Goal: Task Accomplishment & Management: Use online tool/utility

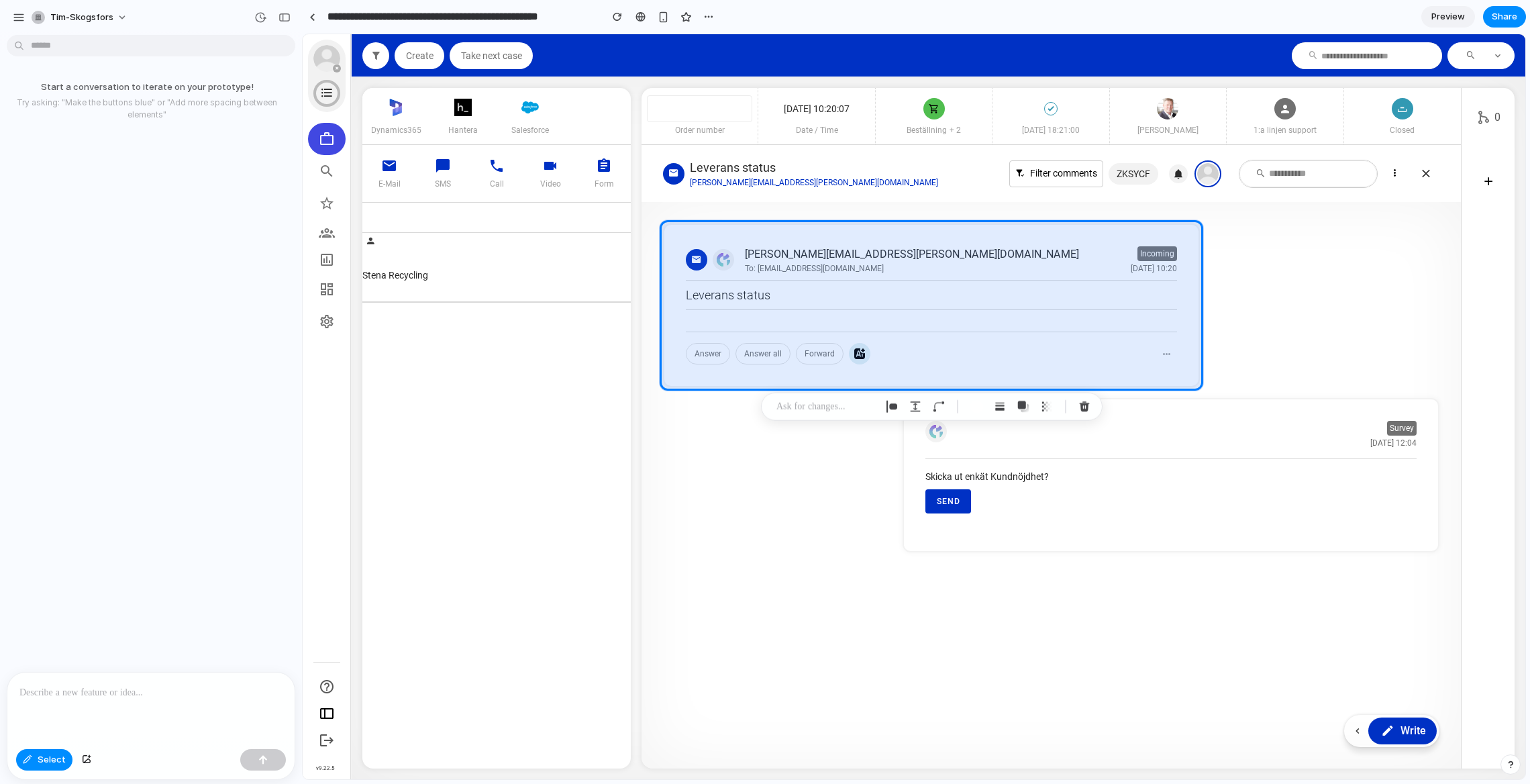
click at [100, 719] on div at bounding box center [151, 708] width 287 height 71
click at [849, 405] on p at bounding box center [826, 406] width 99 height 16
click at [41, 757] on span "Select" at bounding box center [51, 759] width 28 height 13
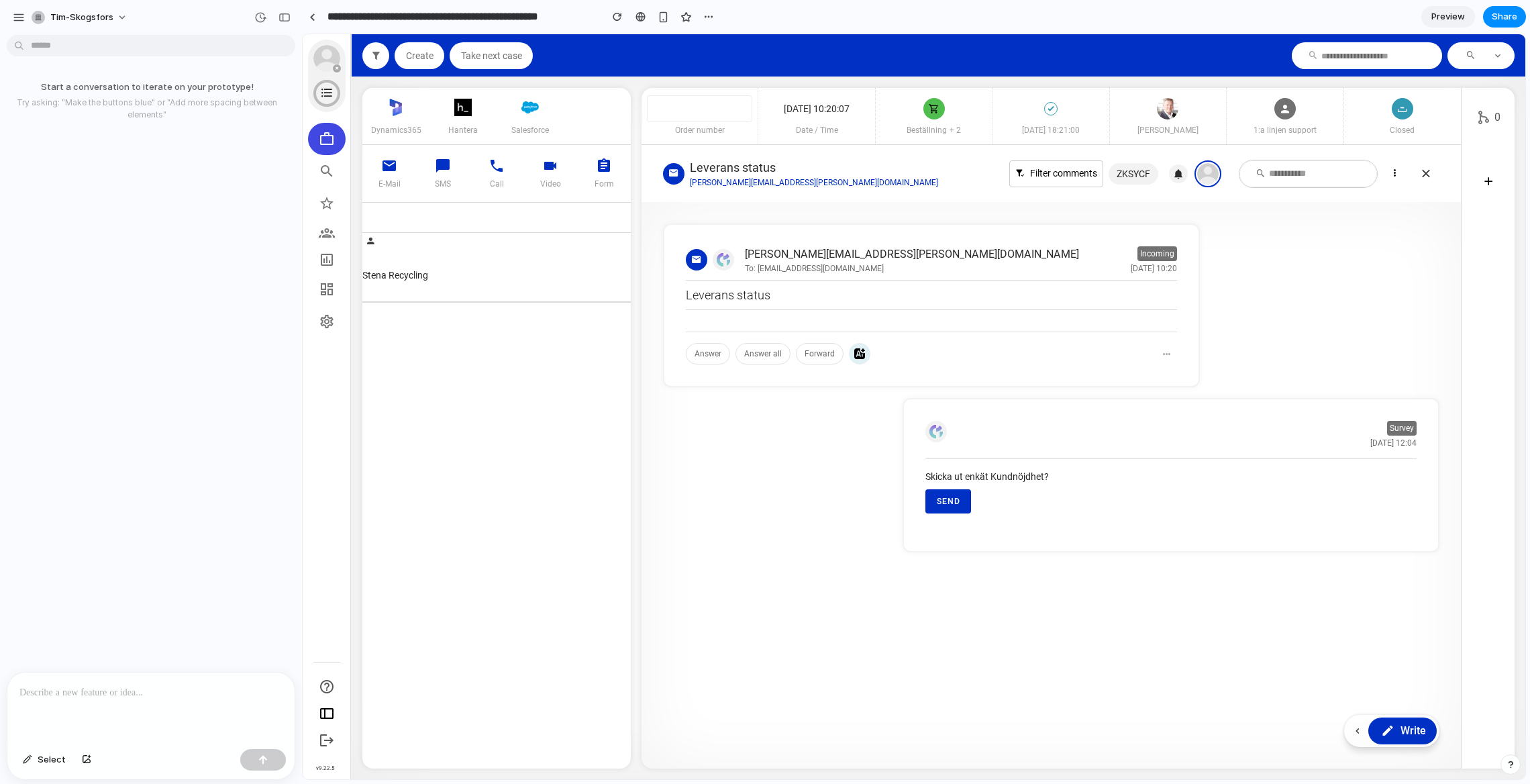
click at [98, 711] on div at bounding box center [151, 708] width 287 height 71
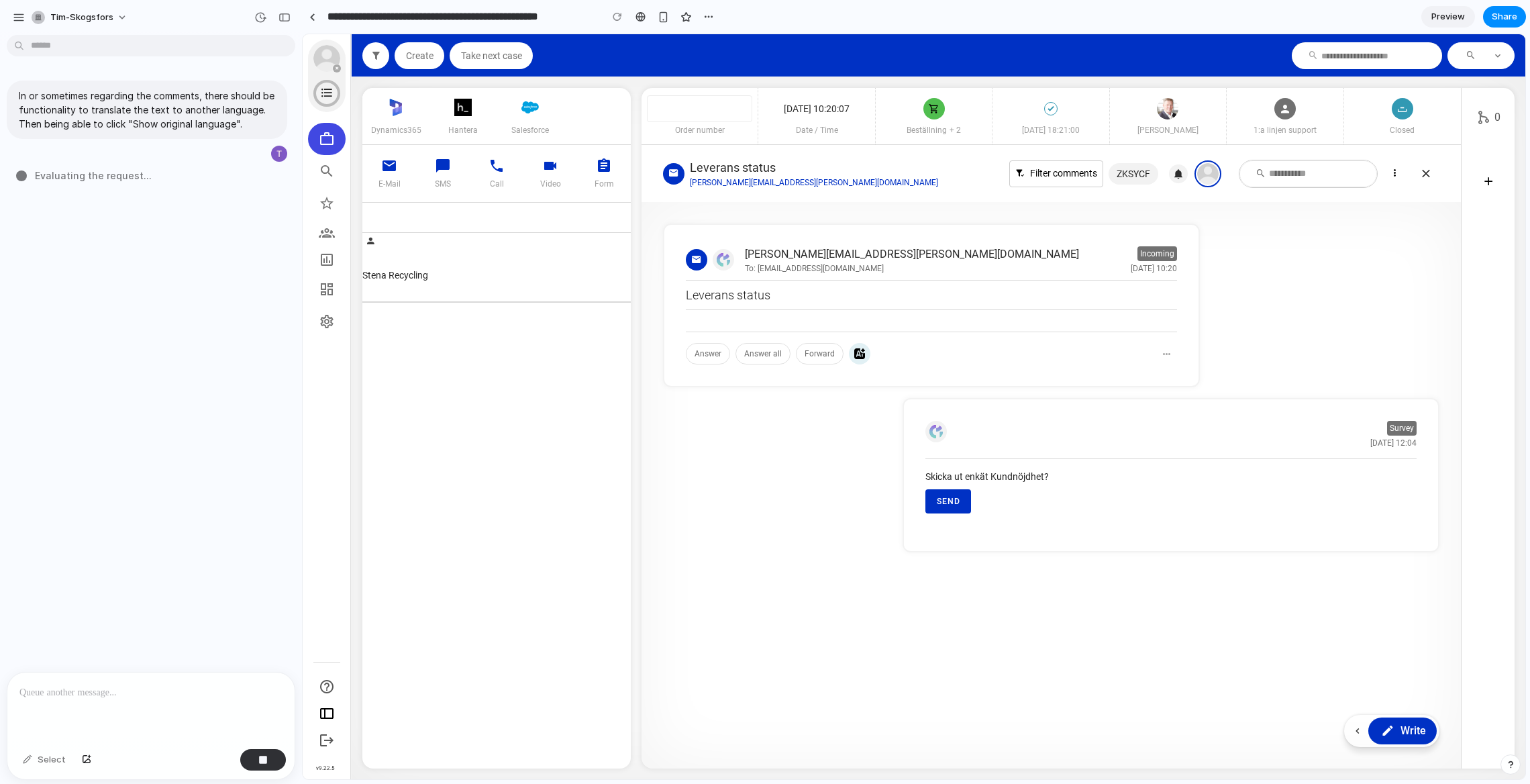
click at [479, 51] on div "Take next case" at bounding box center [491, 55] width 62 height 11
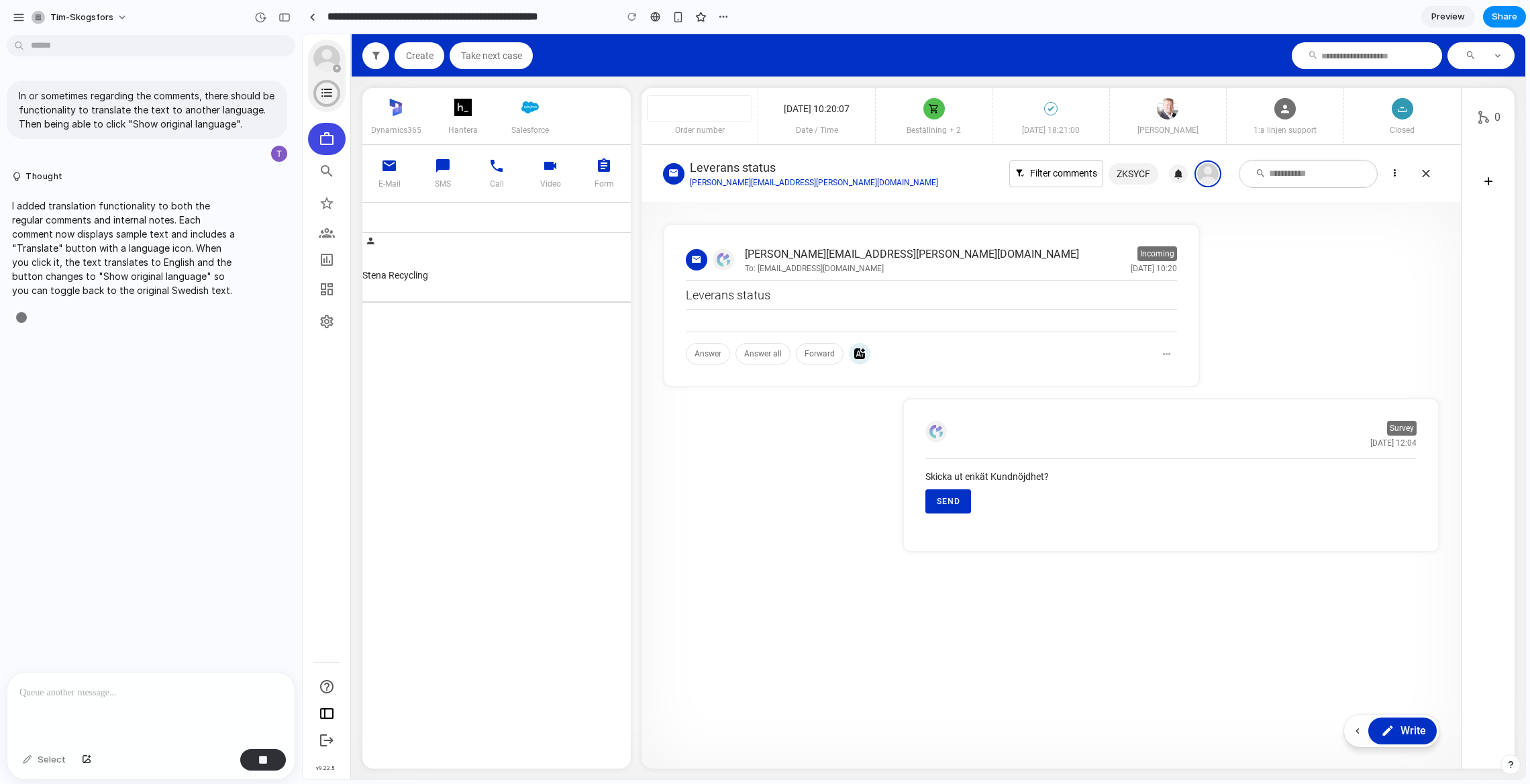
type input "**********"
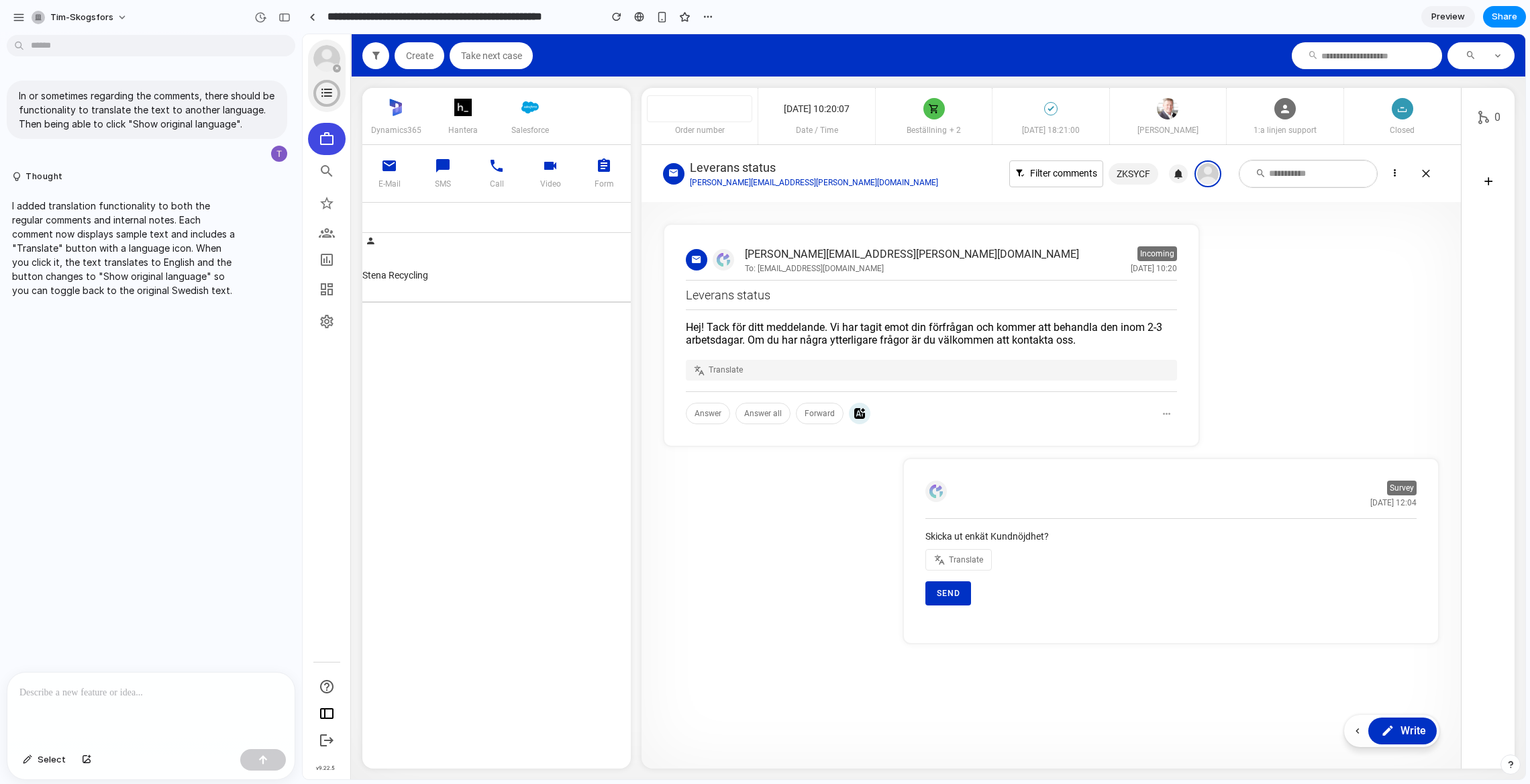
click at [748, 369] on button "Translate" at bounding box center [931, 369] width 491 height 20
click at [748, 372] on span "Show original language" at bounding box center [752, 369] width 86 height 12
click at [848, 370] on button "Translate" at bounding box center [931, 369] width 491 height 20
click at [907, 368] on button "Show original language" at bounding box center [931, 369] width 491 height 20
